Goal: Task Accomplishment & Management: Use online tool/utility

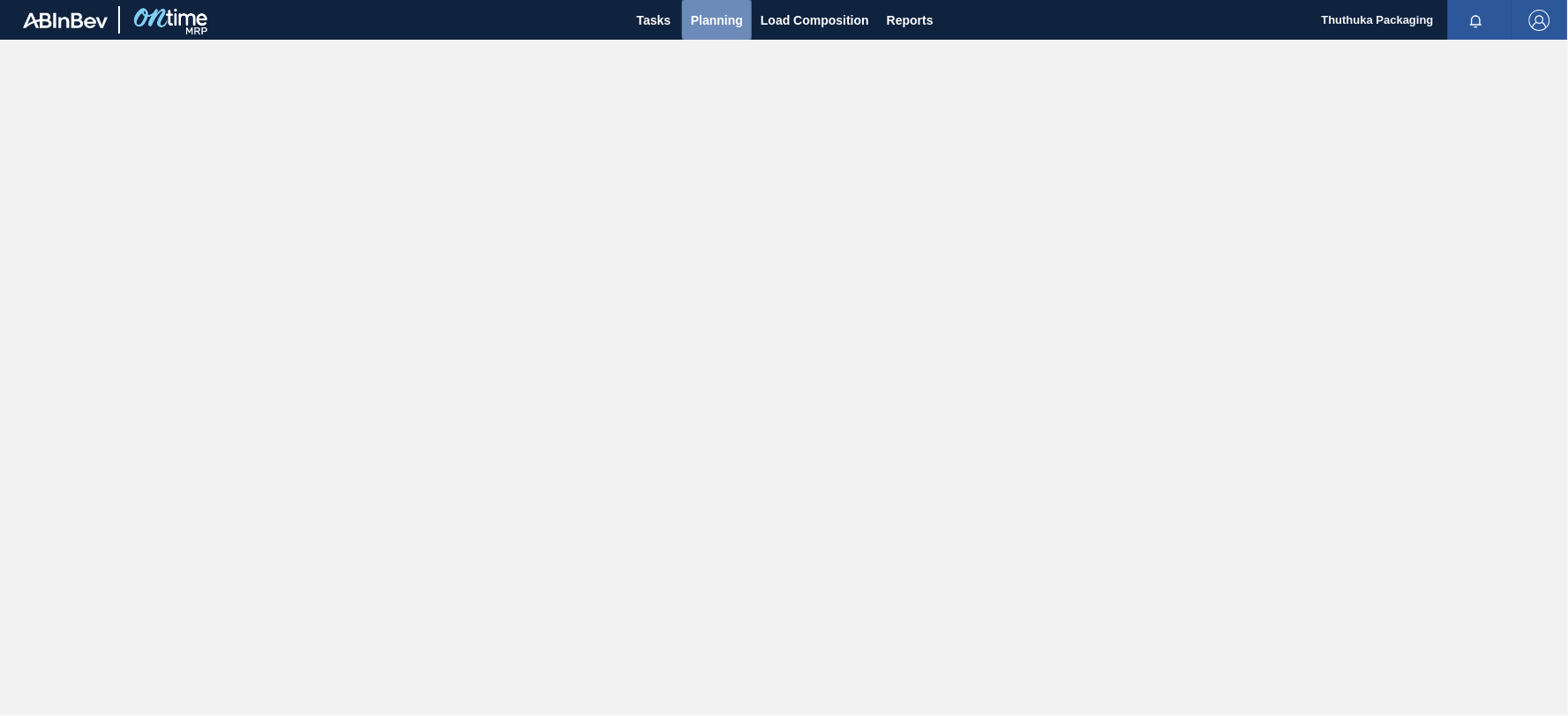
click at [724, 13] on span "Planning" at bounding box center [716, 21] width 52 height 21
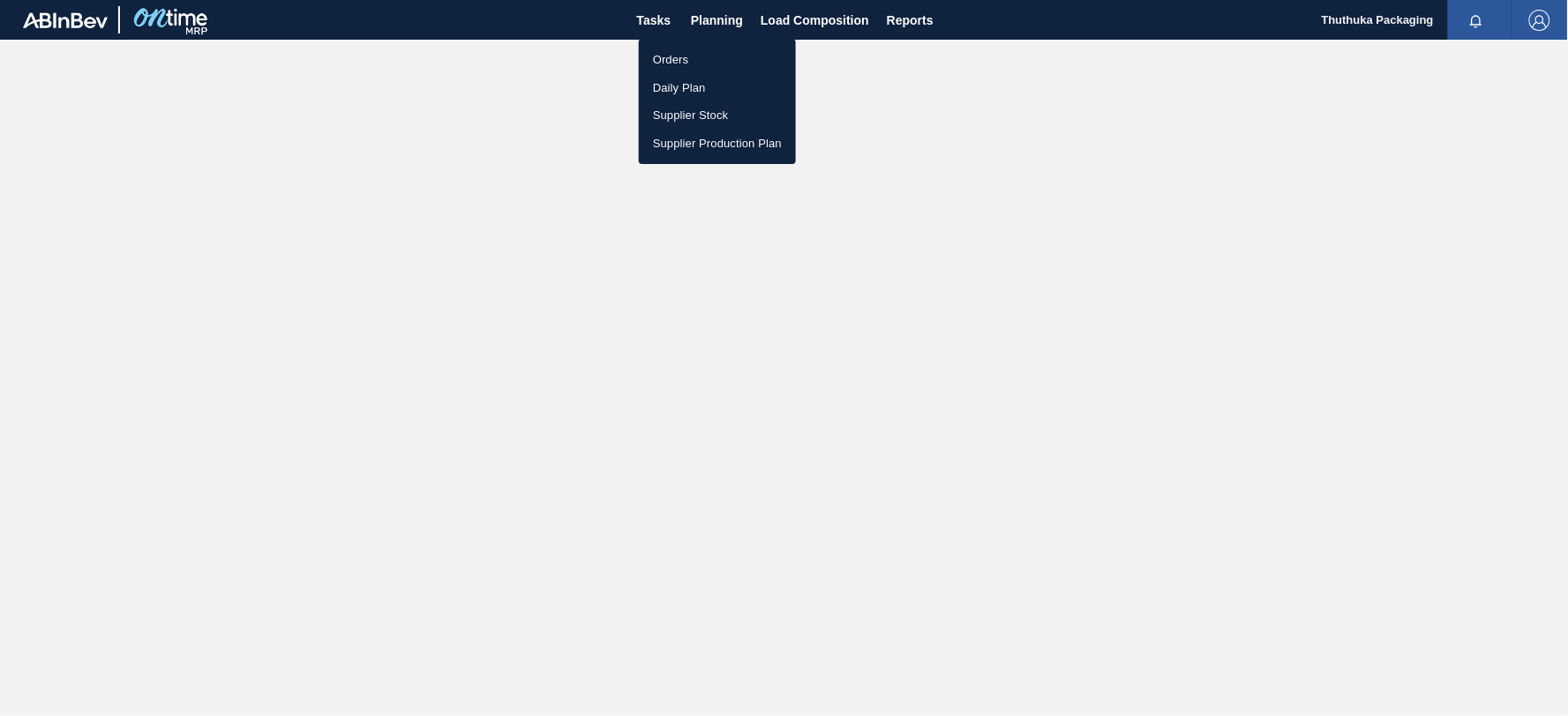
click at [672, 56] on li "Orders" at bounding box center [717, 60] width 157 height 29
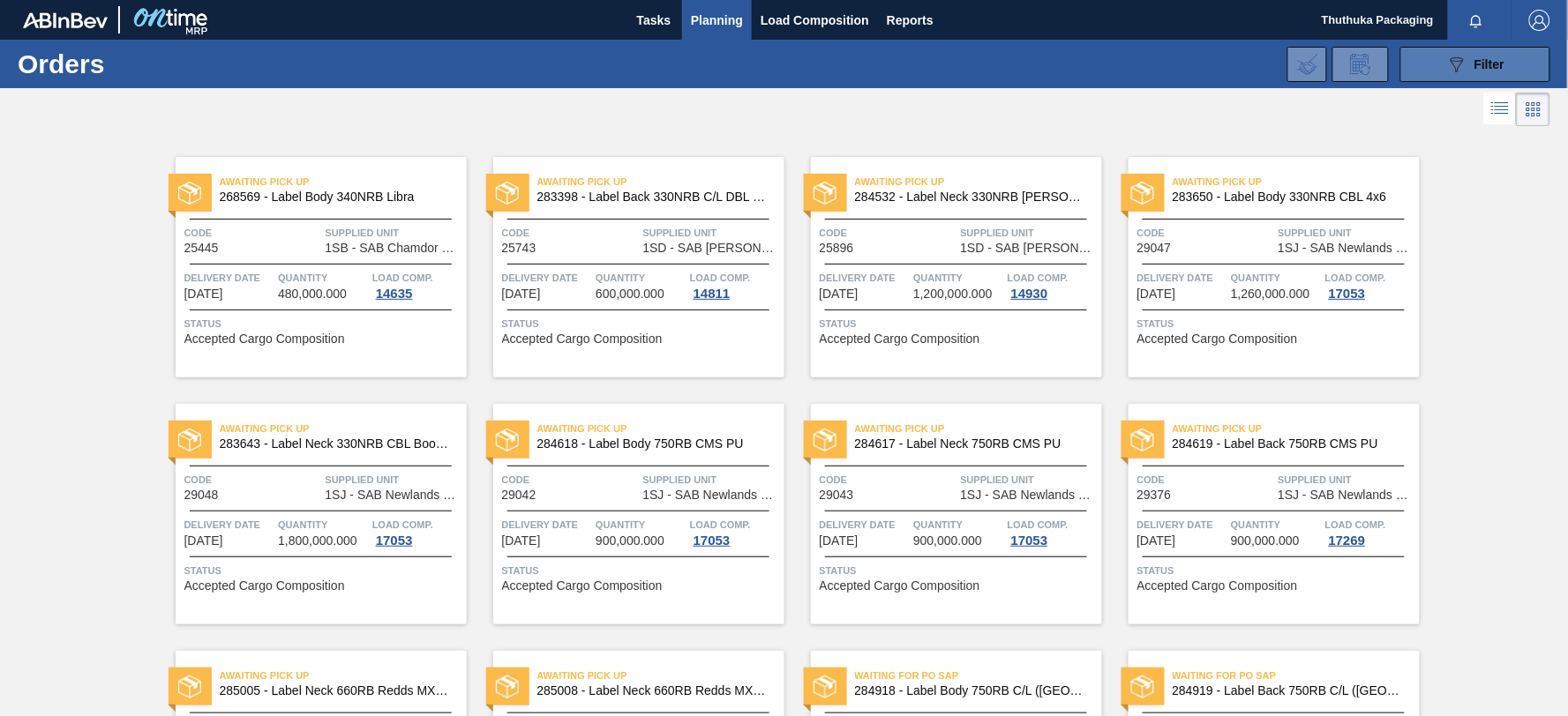
click at [1421, 66] on button "089F7B8B-B2A5-4AFE-B5C0-19BA573D28AC Filter" at bounding box center [1476, 63] width 150 height 35
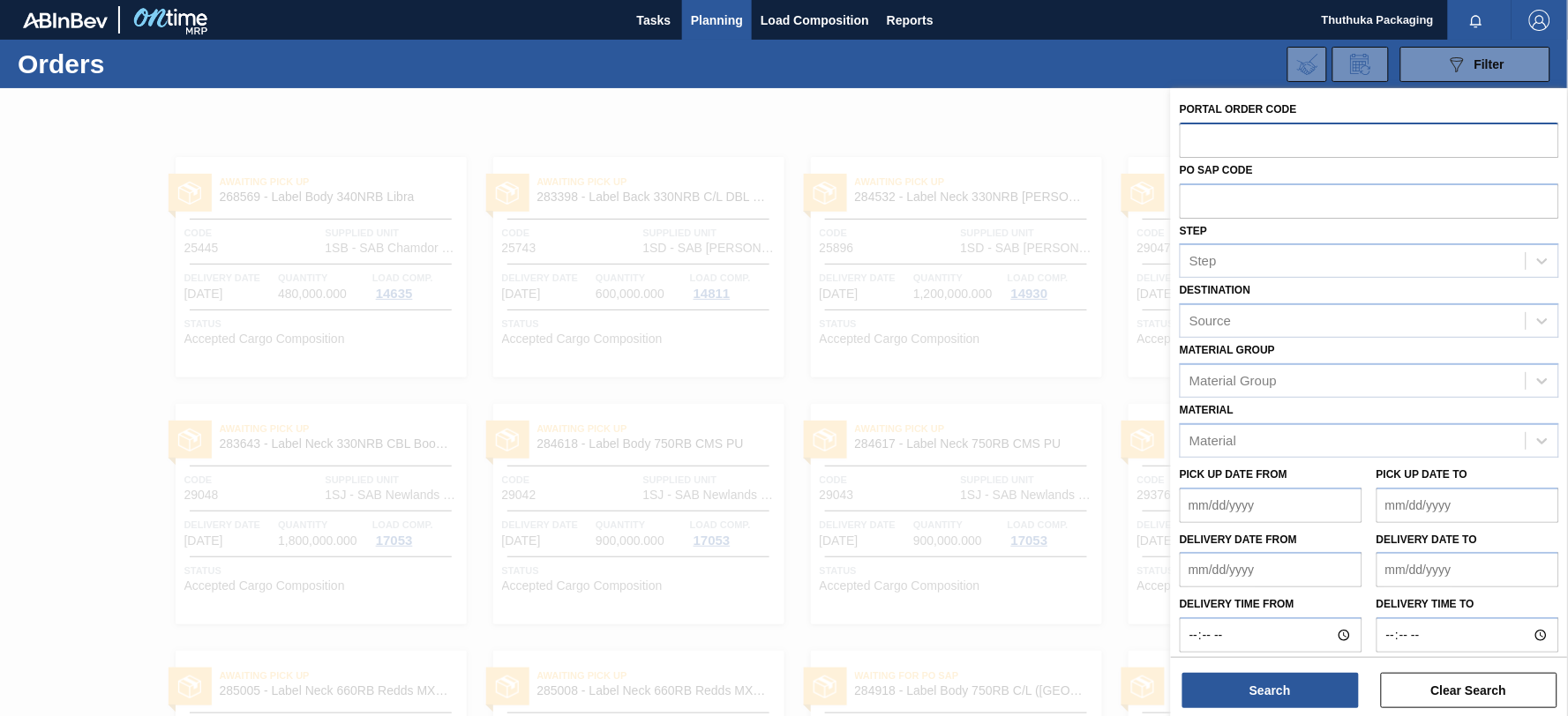
click at [1266, 143] on input "text" at bounding box center [1369, 139] width 379 height 33
type input "30616"
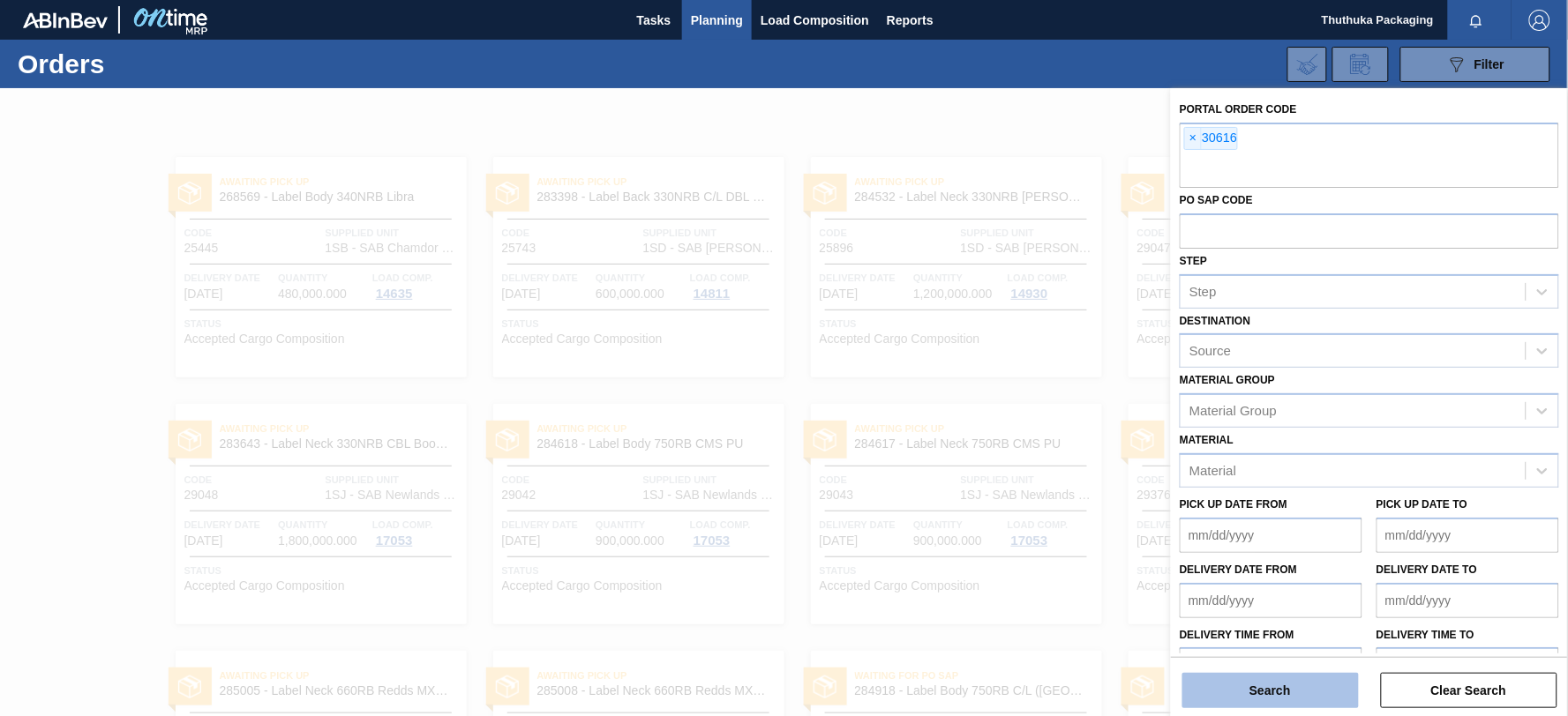
click at [1260, 682] on button "Search" at bounding box center [1270, 690] width 176 height 35
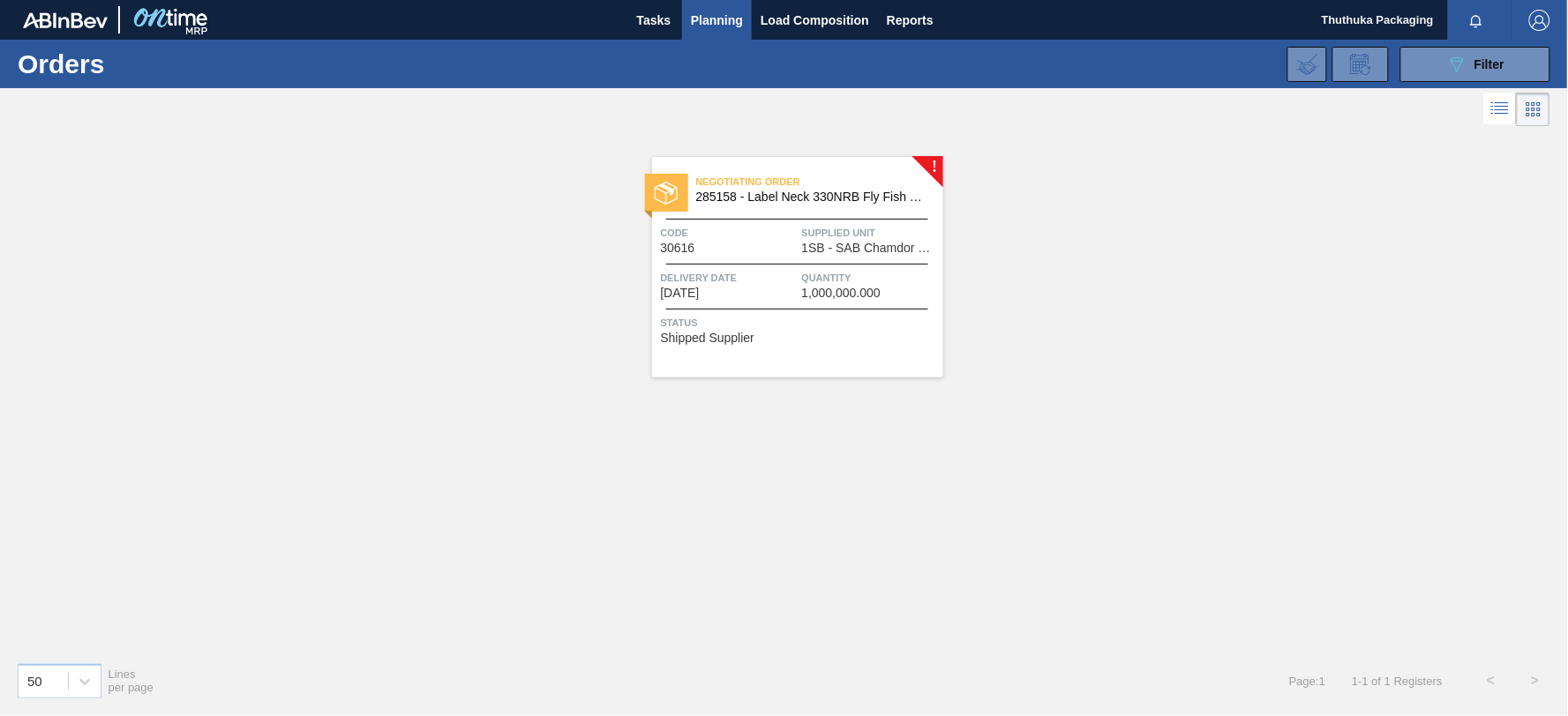
click at [730, 190] on span "285158 - Label Neck 330NRB Fly Fish Lemon PU" at bounding box center [812, 197] width 233 height 13
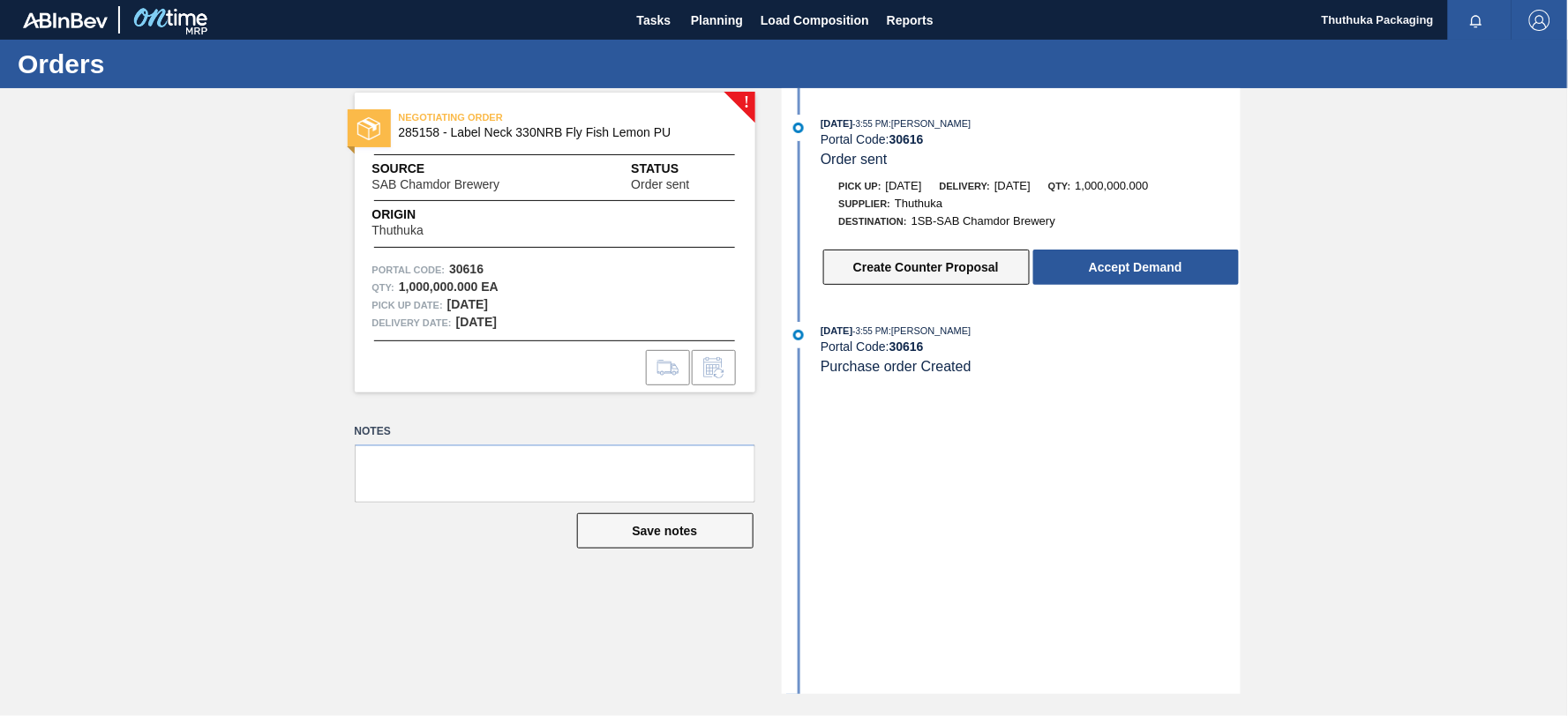
click at [895, 268] on button "Create Counter Proposal" at bounding box center [926, 266] width 207 height 35
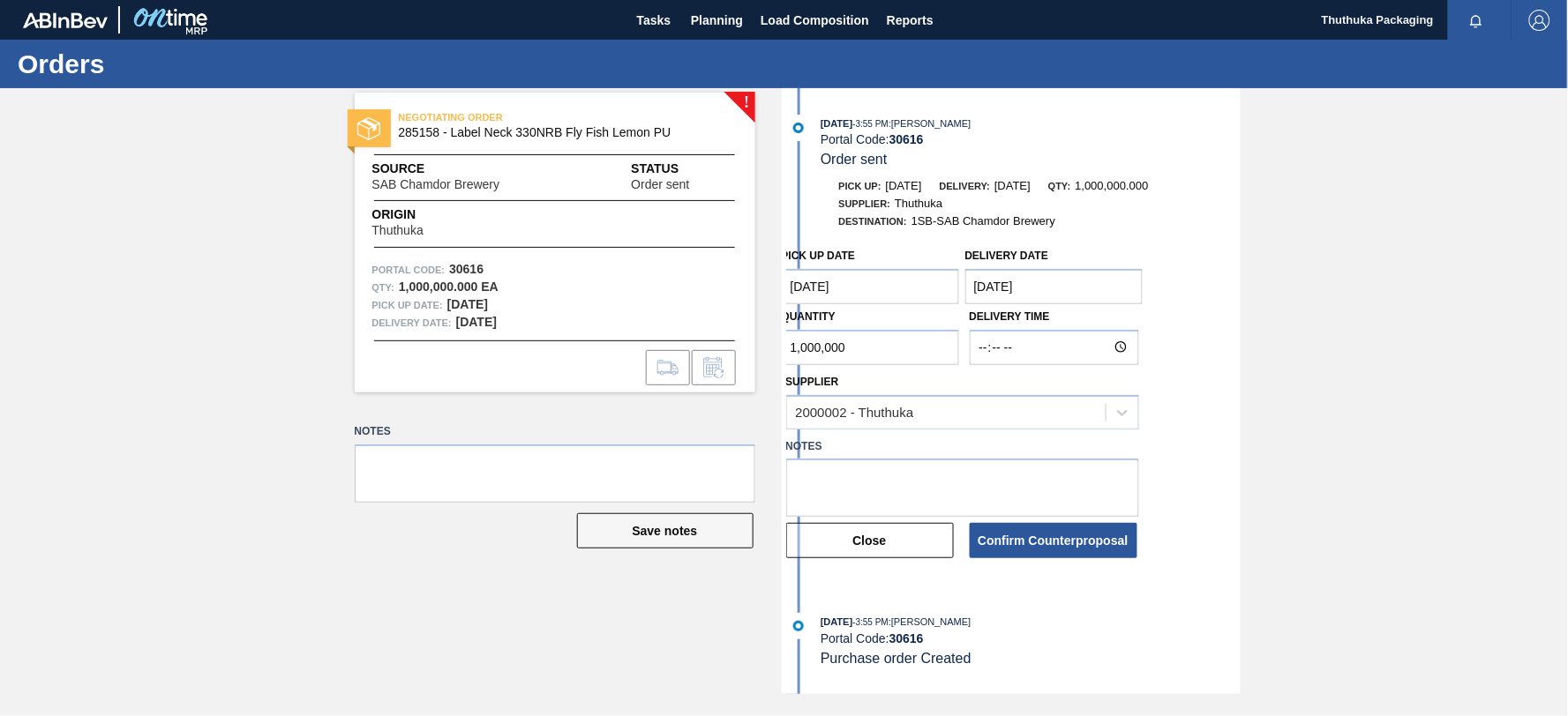
click at [816, 349] on input "1,000,000" at bounding box center [870, 347] width 178 height 35
drag, startPoint x: 820, startPoint y: 353, endPoint x: 645, endPoint y: 348, distance: 175.1
click at [645, 348] on div "! NEGOTIATING ORDER 285158 - Label Neck 330NRB Fly Fish Lemon PU Source SAB Cha…" at bounding box center [784, 392] width 1568 height 606
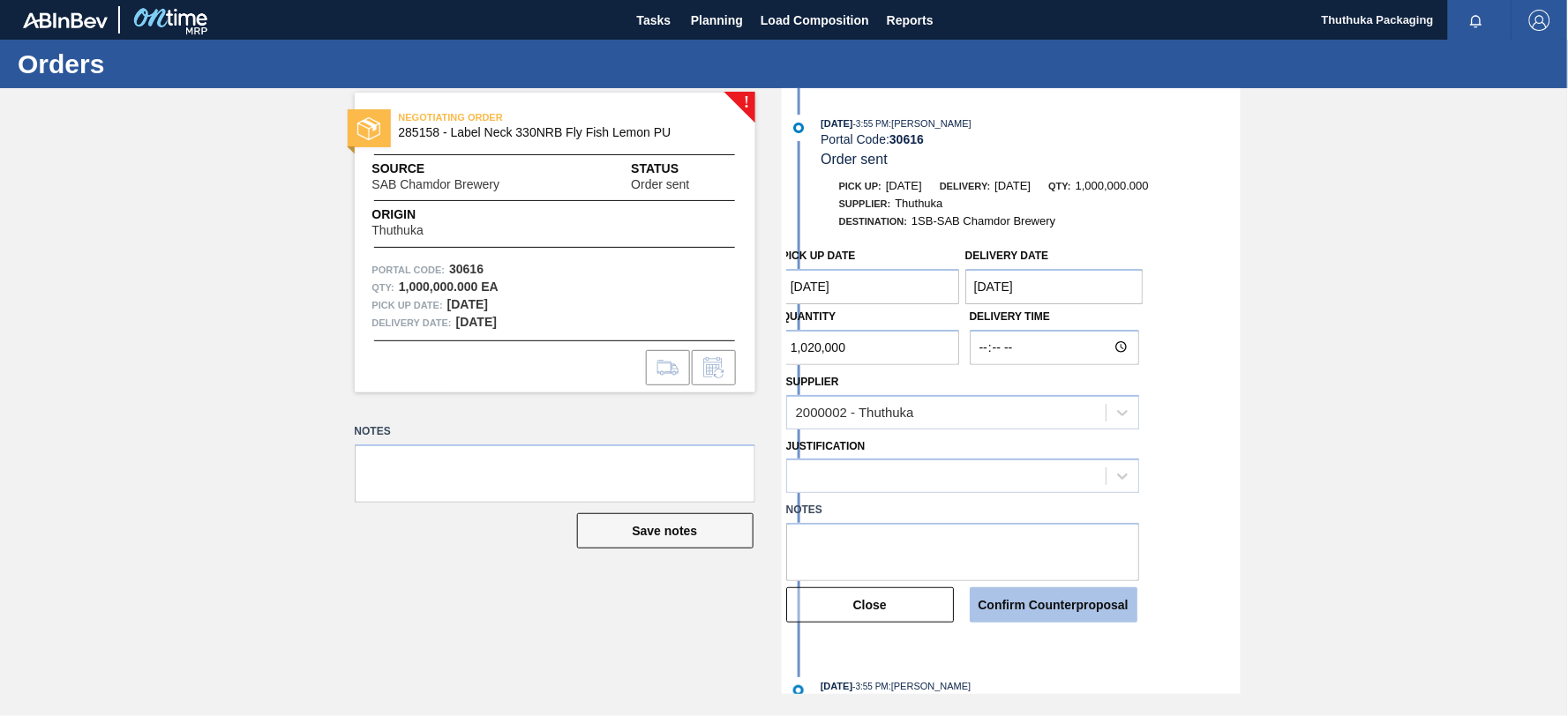
type input "1,020,000"
click at [1037, 614] on button "Confirm Counterproposal" at bounding box center [1053, 604] width 167 height 35
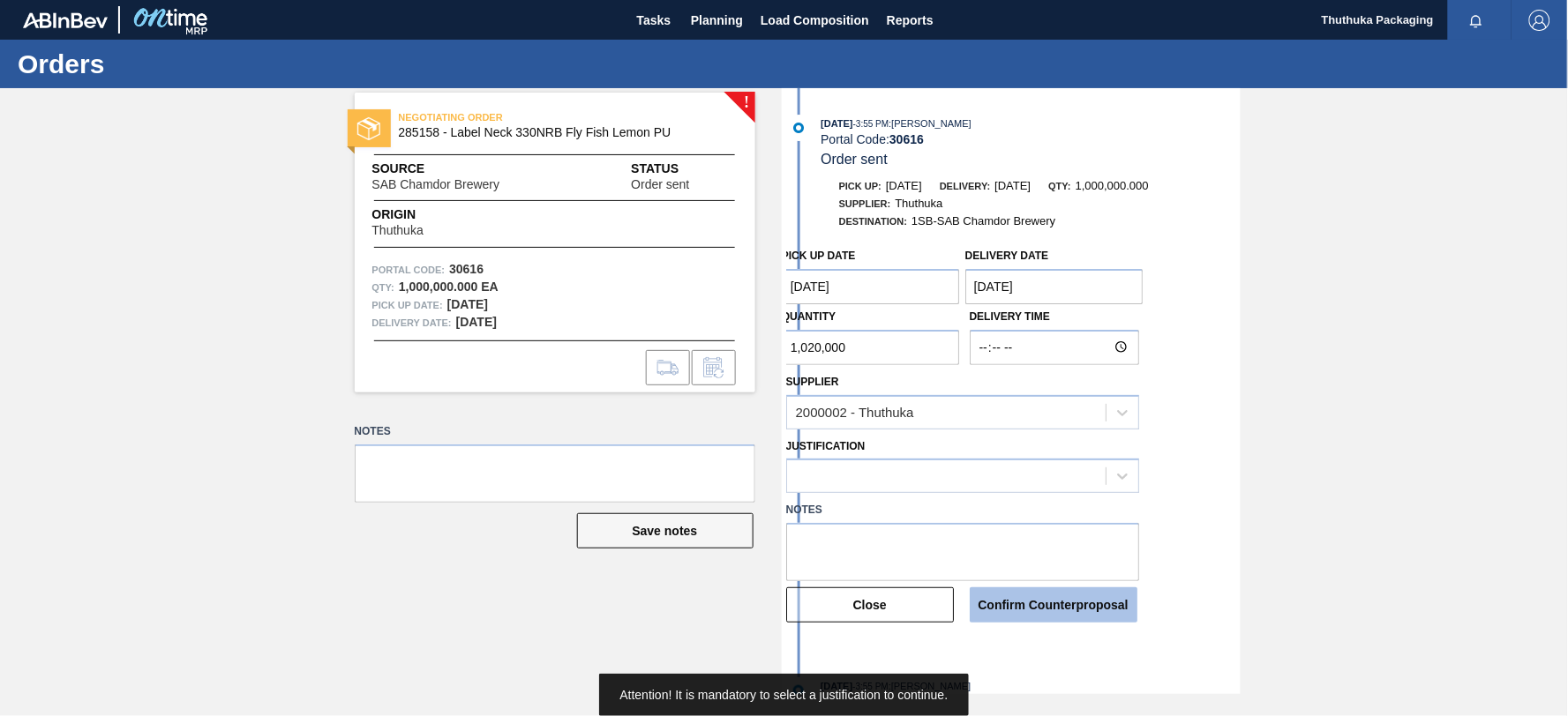
click at [1041, 607] on button "Confirm Counterproposal" at bounding box center [1053, 604] width 167 height 35
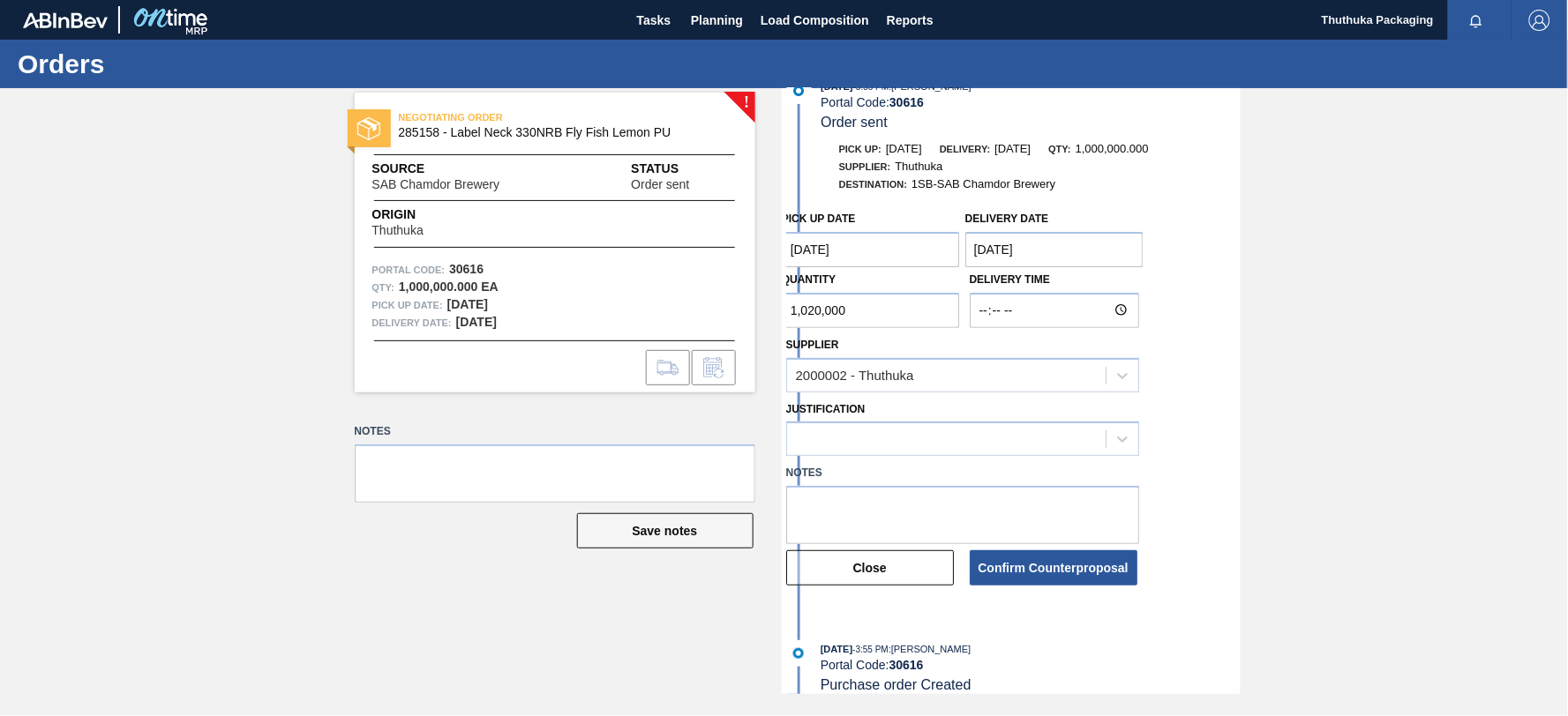
scroll to position [56, 0]
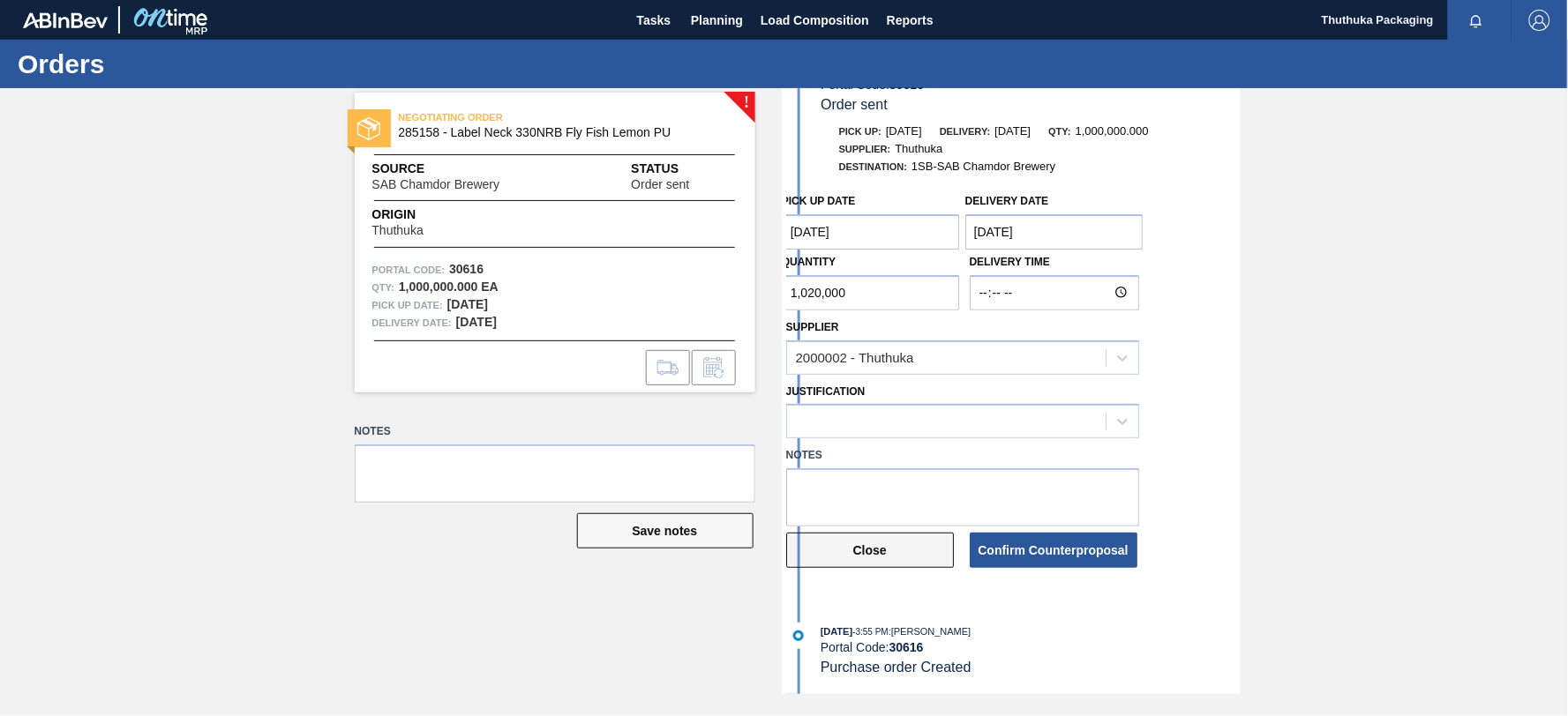
click at [894, 552] on button "Close" at bounding box center [869, 550] width 167 height 35
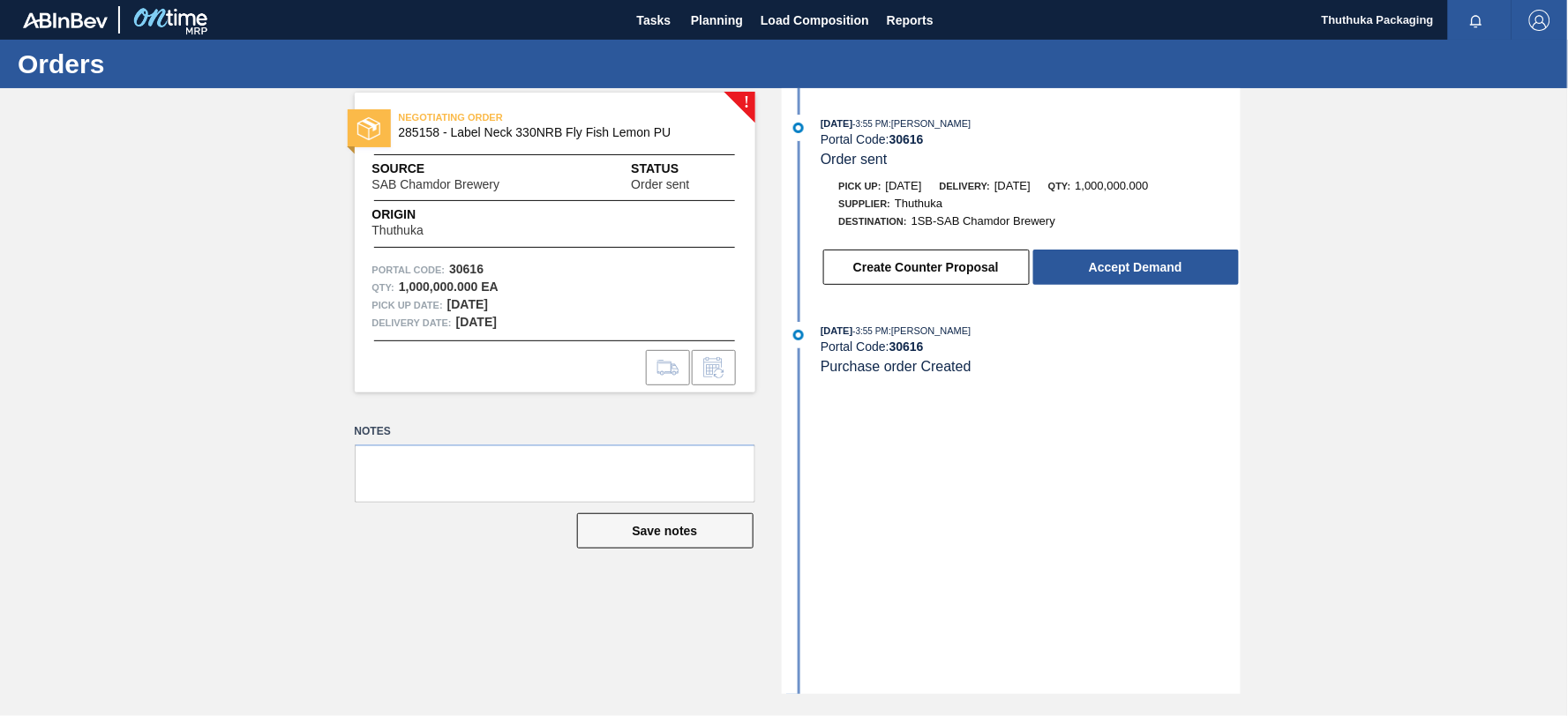
scroll to position [0, 0]
click at [1092, 277] on button "Accept Demand" at bounding box center [1136, 266] width 206 height 35
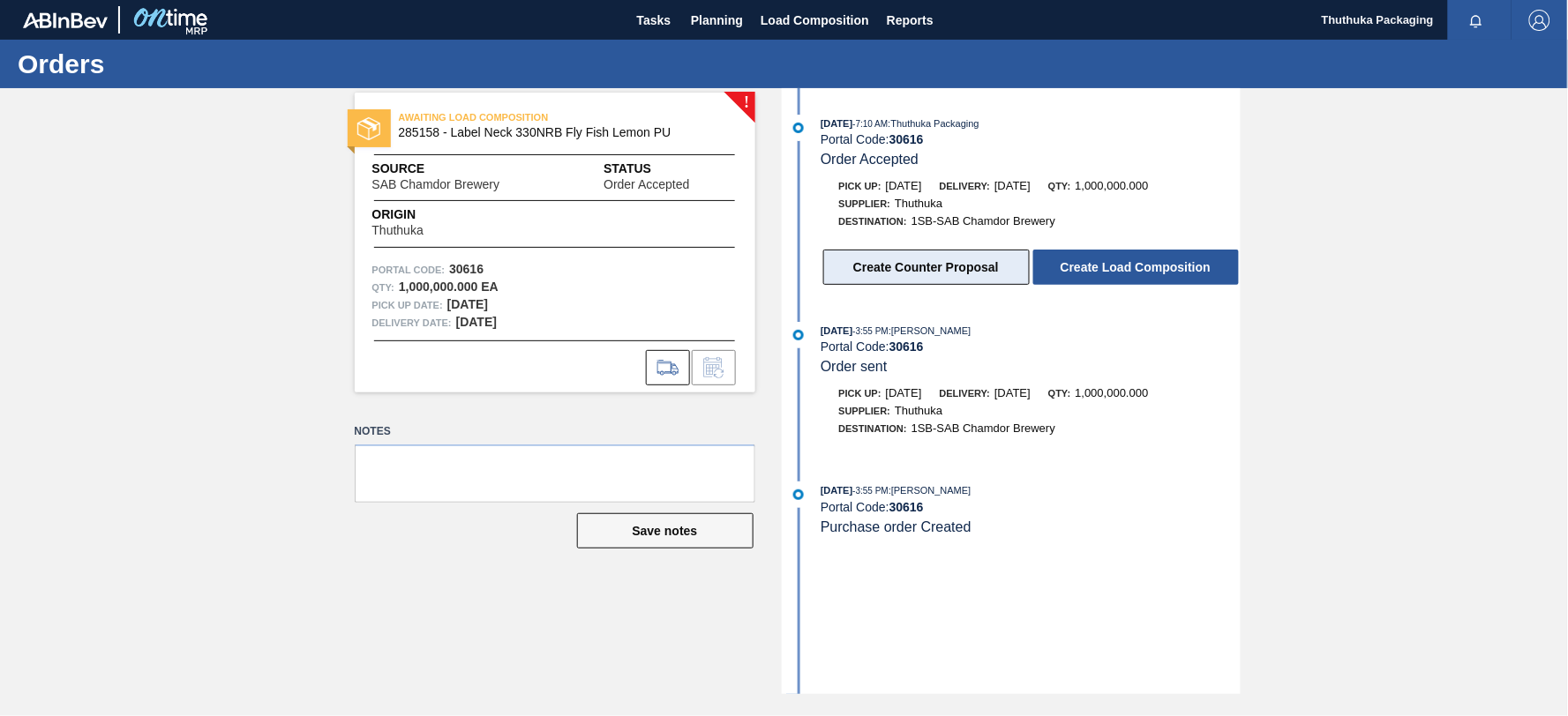
click at [923, 267] on button "Create Counter Proposal" at bounding box center [926, 266] width 207 height 35
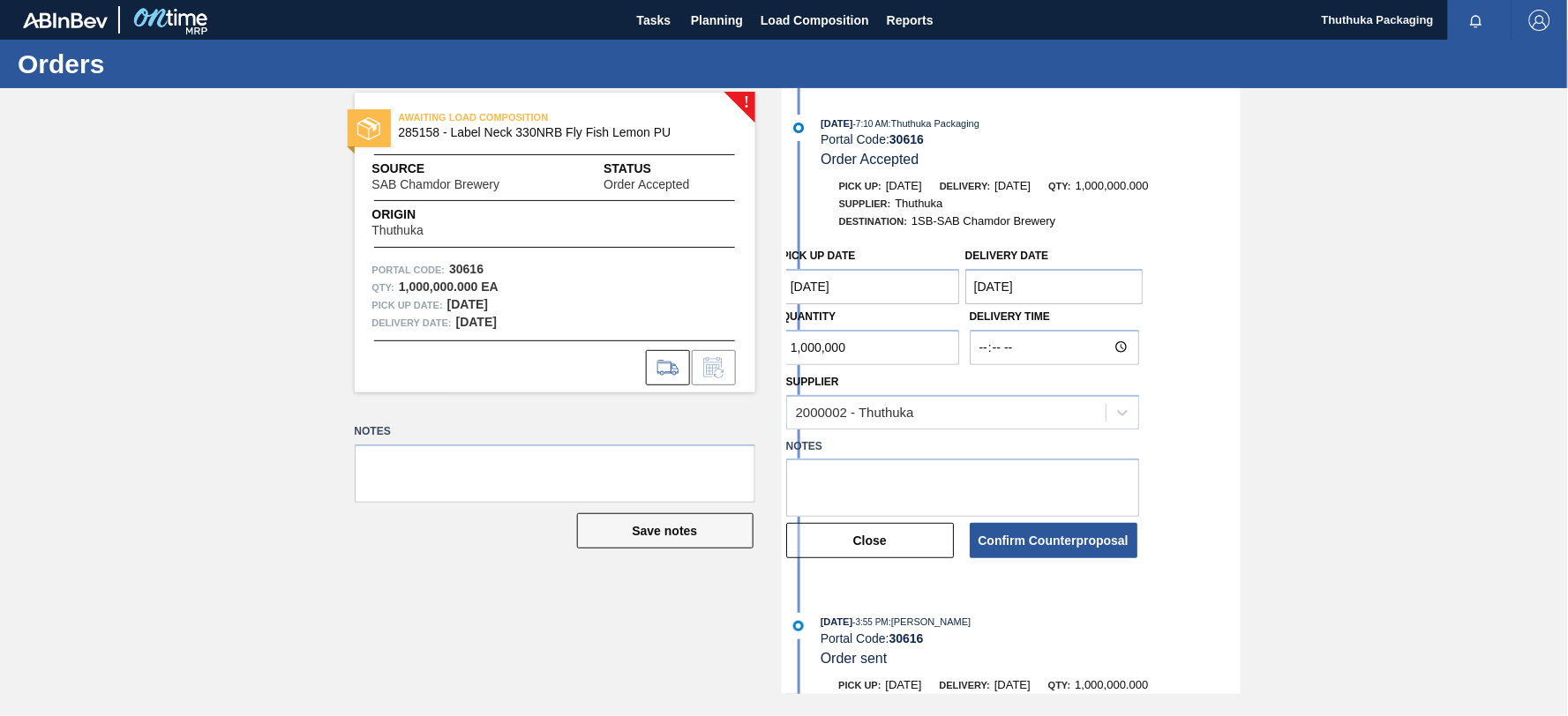
drag, startPoint x: 820, startPoint y: 353, endPoint x: 657, endPoint y: 347, distance: 163.1
click at [657, 347] on div "! AWAITING LOAD COMPOSITION 285158 - Label Neck 330NRB Fly Fish Lemon PU Source…" at bounding box center [784, 392] width 1568 height 606
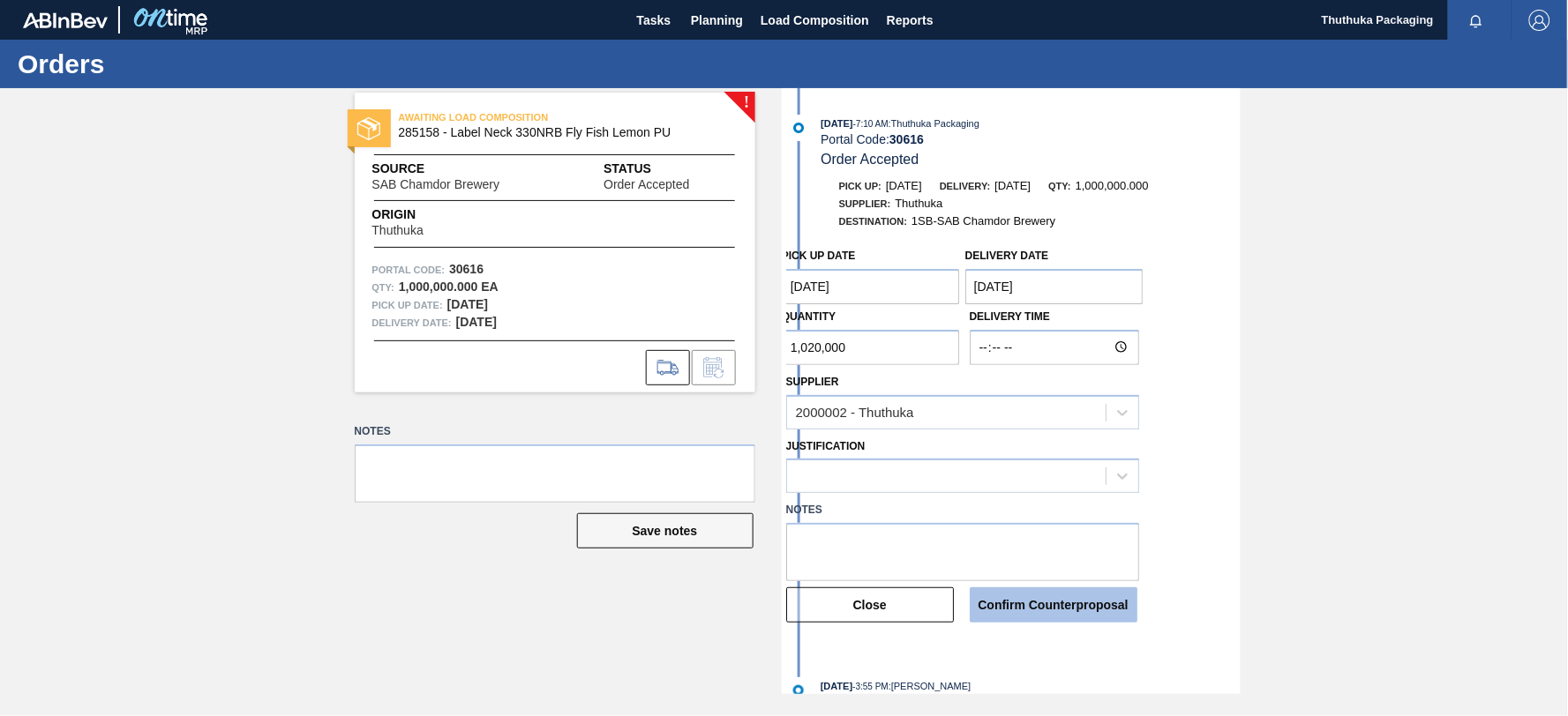
type input "1,020,000"
click at [1044, 601] on button "Confirm Counterproposal" at bounding box center [1053, 604] width 167 height 35
click at [1028, 609] on button "Confirm Counterproposal" at bounding box center [1053, 604] width 167 height 35
